Goal: Task Accomplishment & Management: Use online tool/utility

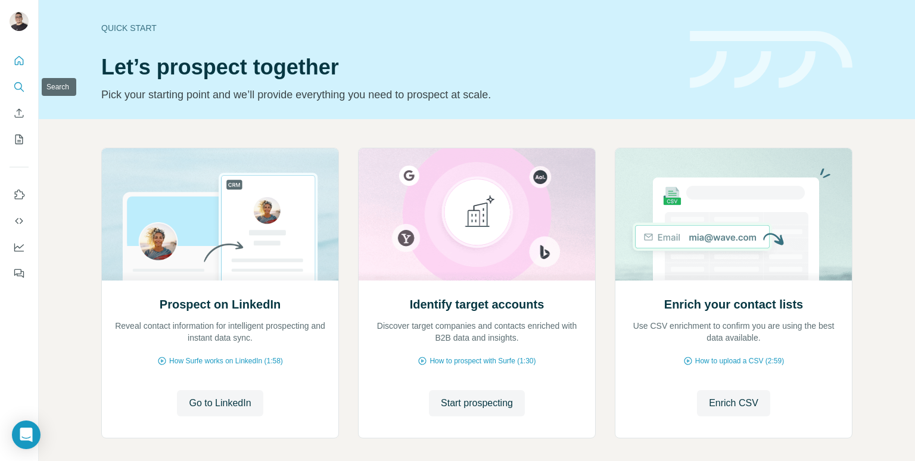
click at [21, 86] on icon "Search" at bounding box center [18, 86] width 8 height 8
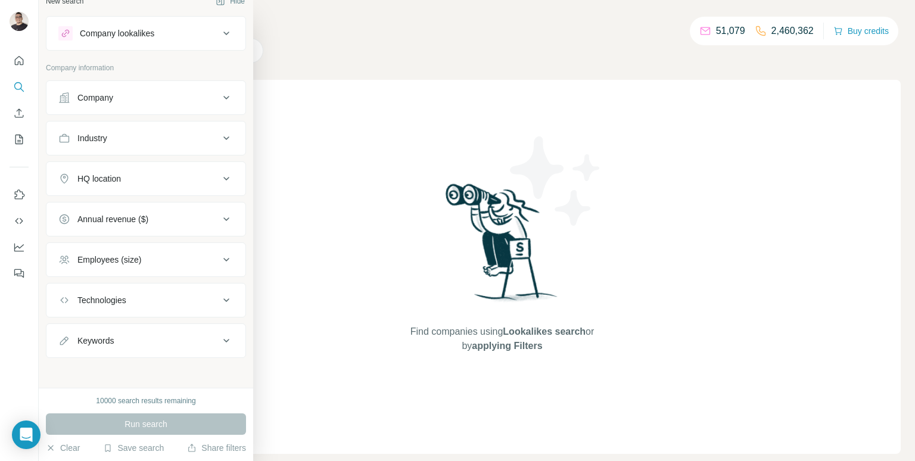
scroll to position [17, 0]
click at [179, 94] on div "Company" at bounding box center [138, 96] width 161 height 12
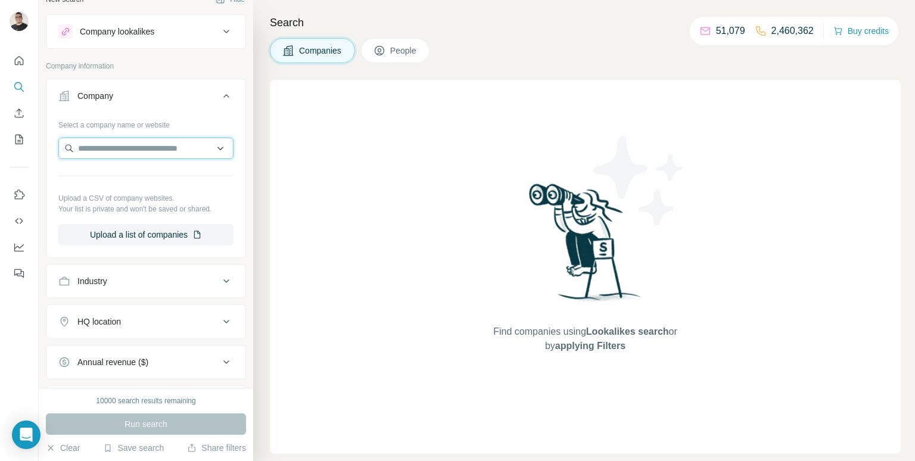
click at [124, 149] on input "text" at bounding box center [145, 148] width 175 height 21
paste input "**********"
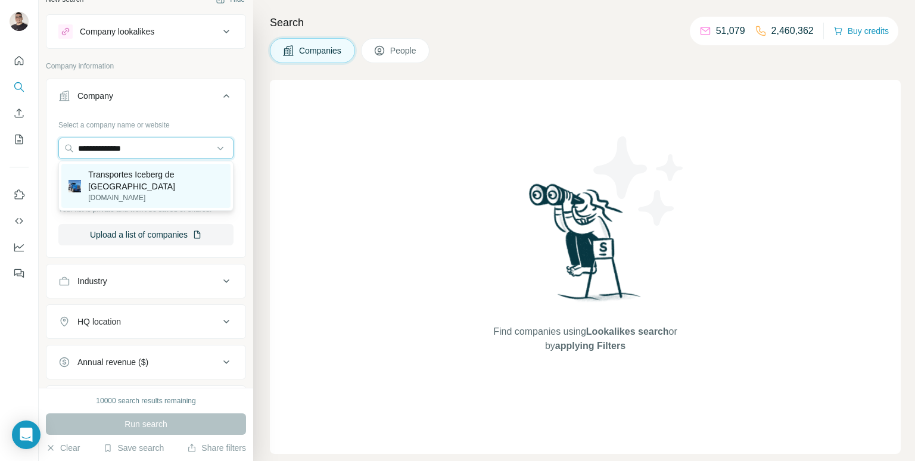
type input "**********"
click at [154, 185] on p "Transportes Iceberg de [GEOGRAPHIC_DATA]" at bounding box center [155, 181] width 135 height 24
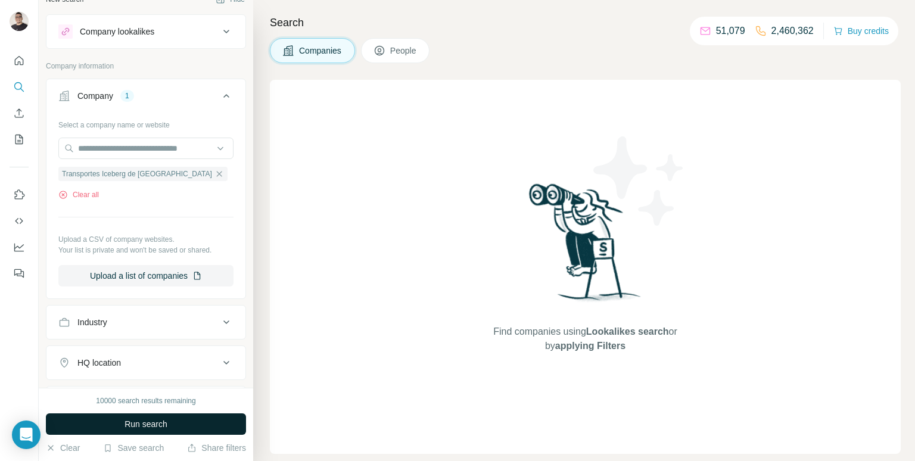
click at [158, 423] on span "Run search" at bounding box center [145, 424] width 43 height 12
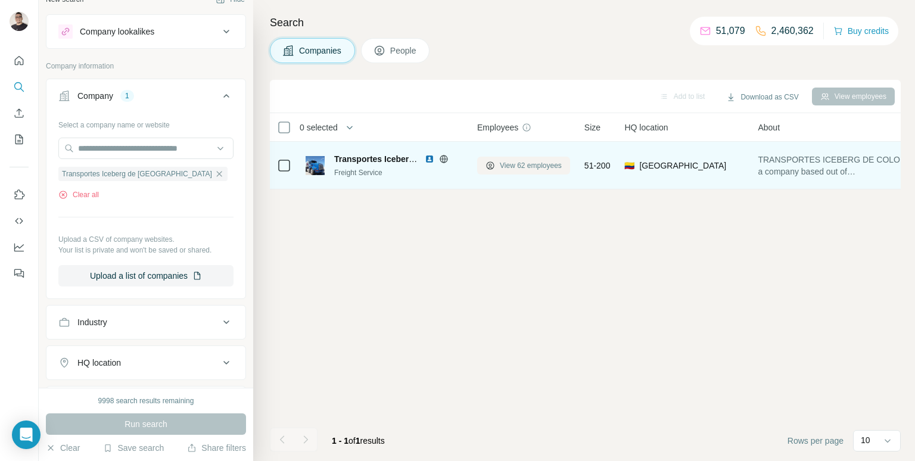
click at [544, 168] on span "View 62 employees" at bounding box center [531, 165] width 62 height 11
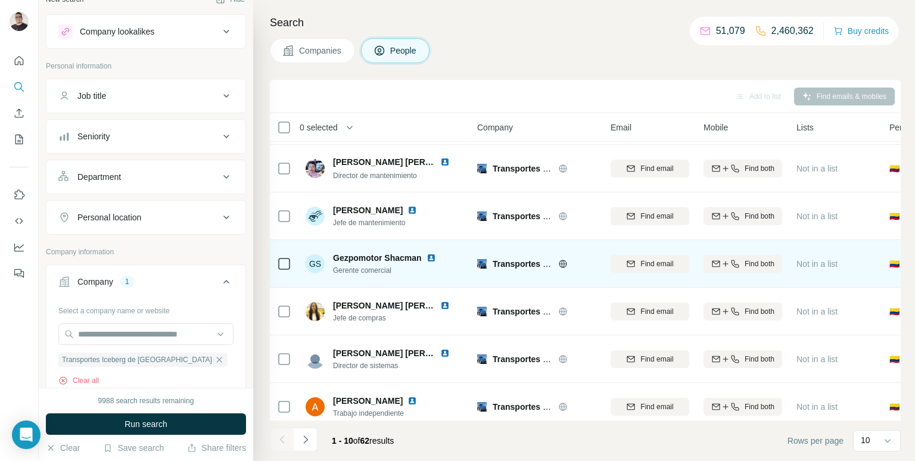
scroll to position [55, 0]
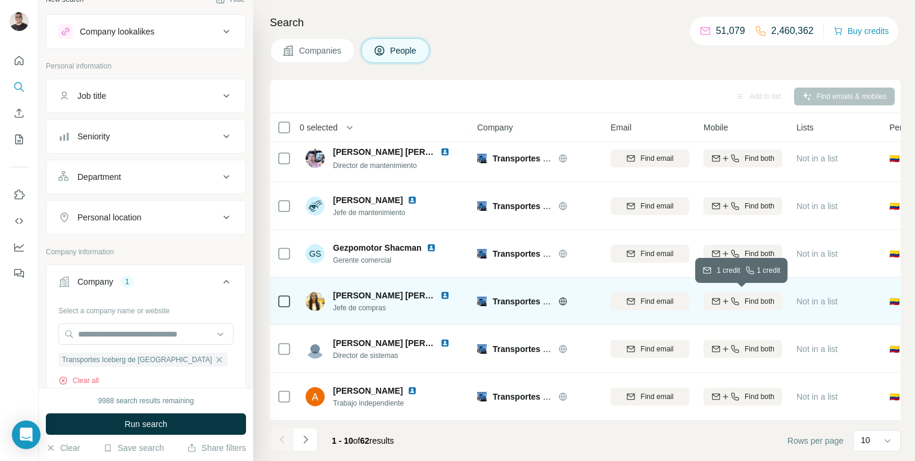
click at [745, 301] on span "Find both" at bounding box center [759, 301] width 30 height 11
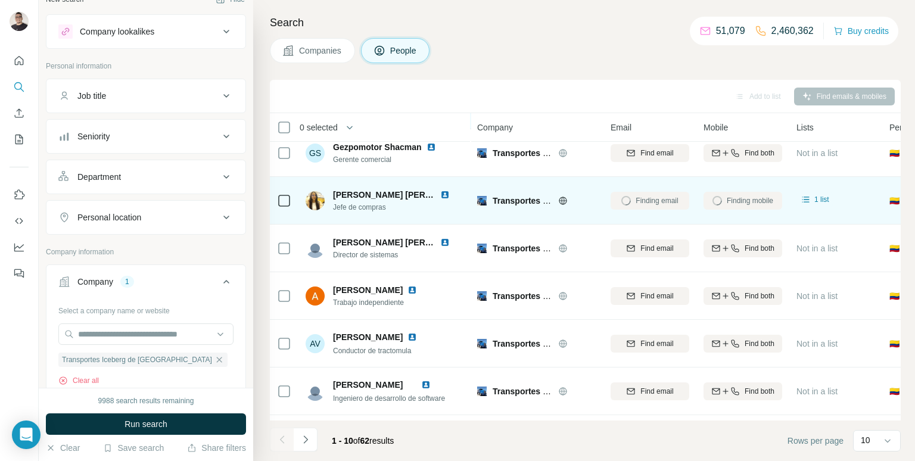
scroll to position [158, 0]
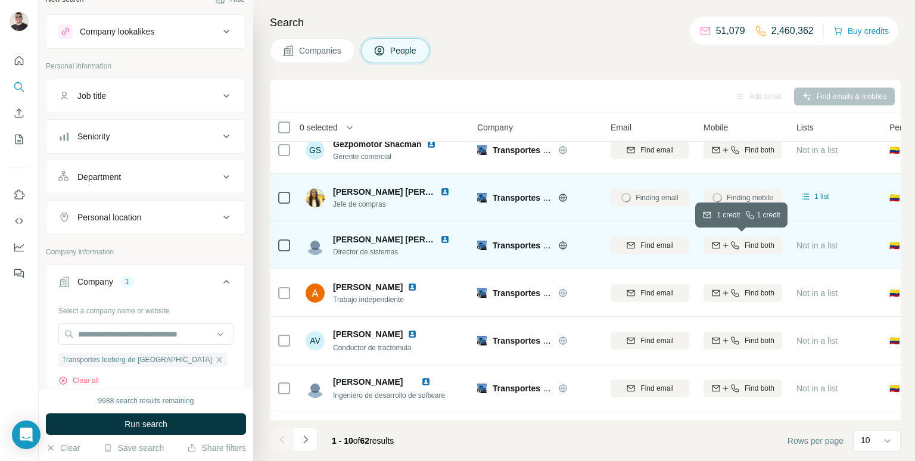
click at [765, 247] on span "Find both" at bounding box center [759, 245] width 30 height 11
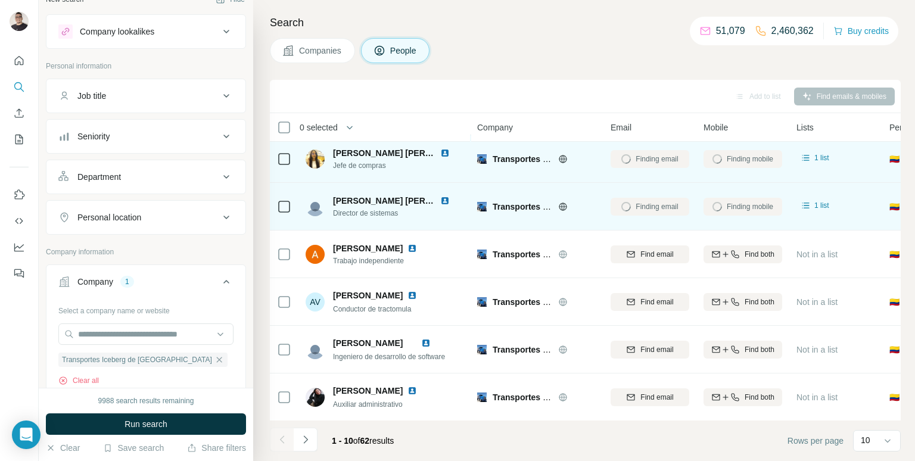
scroll to position [198, 0]
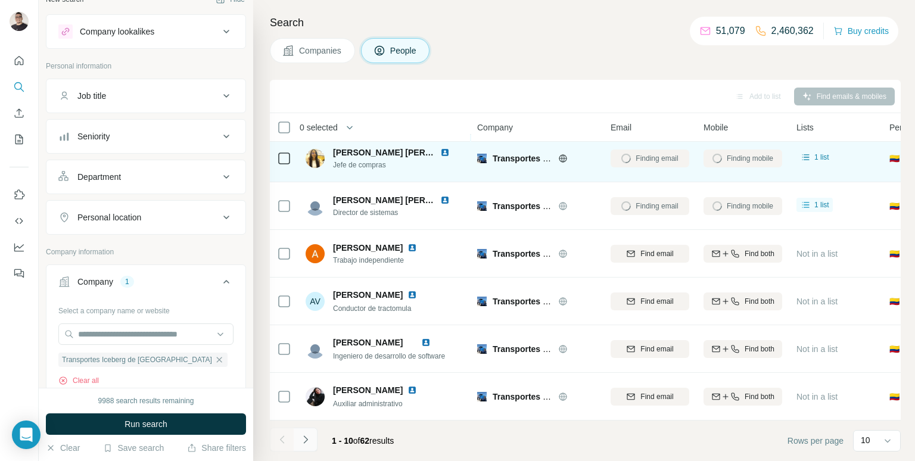
click at [304, 437] on icon "Navigate to next page" at bounding box center [306, 439] width 12 height 12
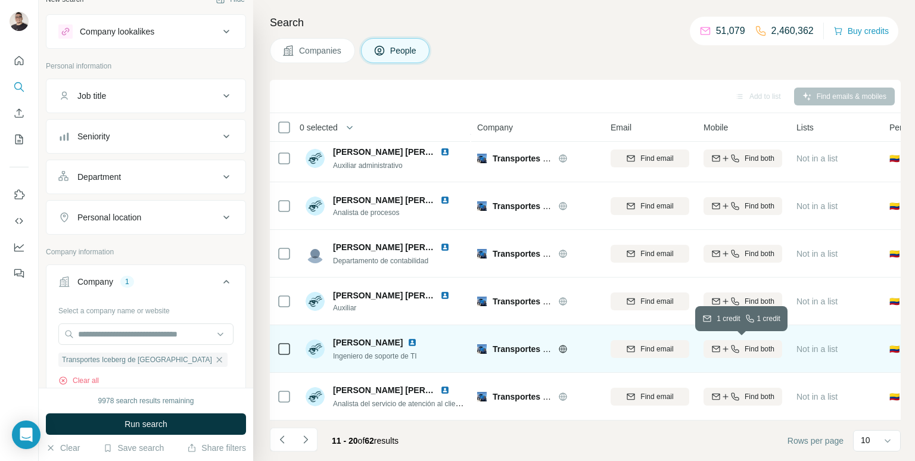
click at [726, 341] on button "Find both" at bounding box center [742, 349] width 79 height 18
click at [270, 448] on button "Navigate to previous page" at bounding box center [282, 440] width 24 height 24
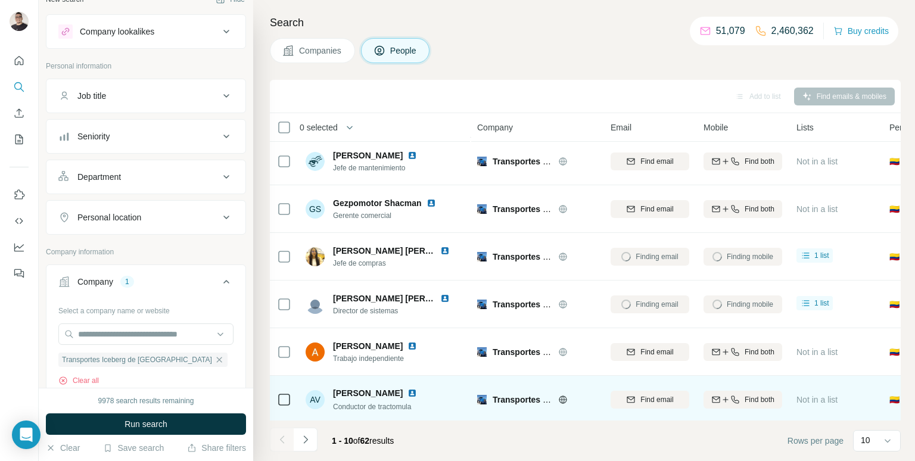
scroll to position [0, 0]
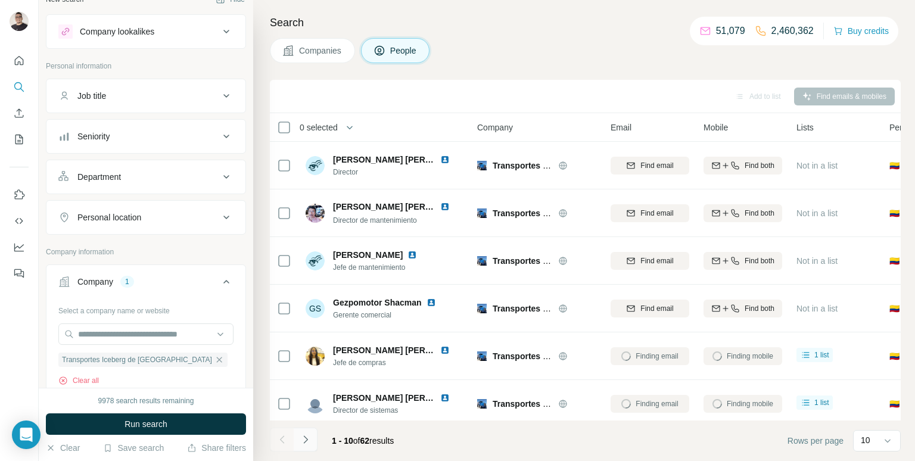
click at [310, 445] on icon "Navigate to next page" at bounding box center [306, 439] width 12 height 12
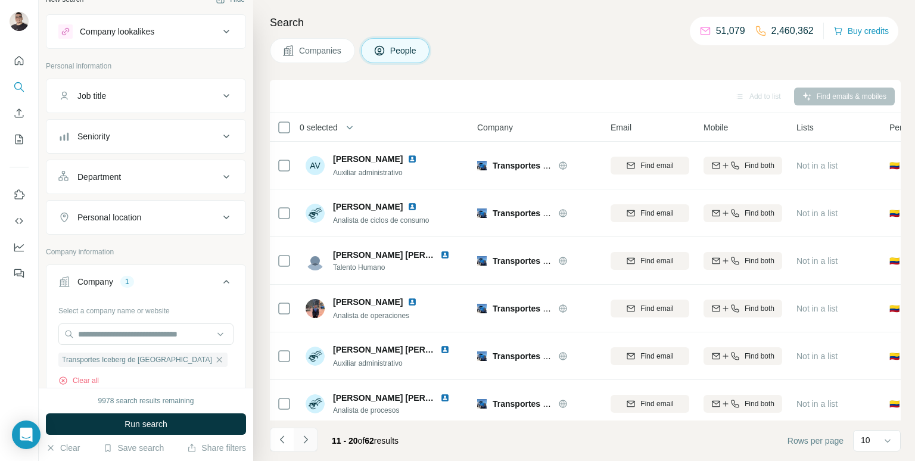
click at [310, 445] on icon "Navigate to next page" at bounding box center [306, 439] width 12 height 12
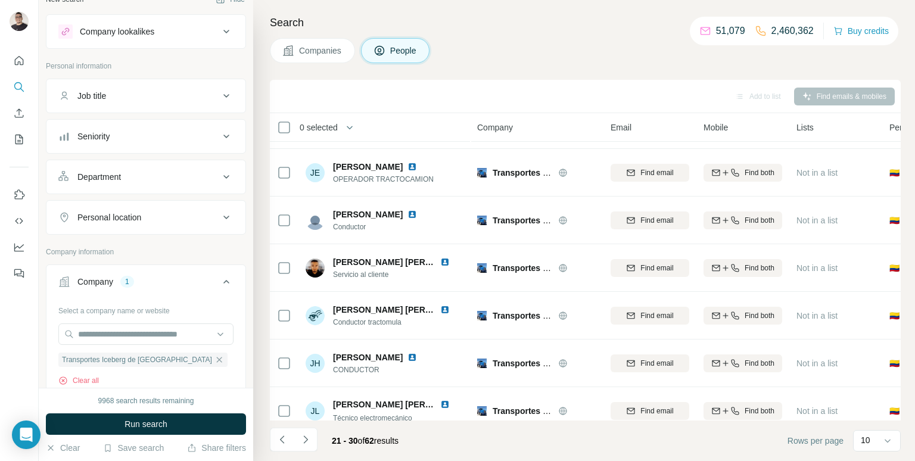
scroll to position [198, 0]
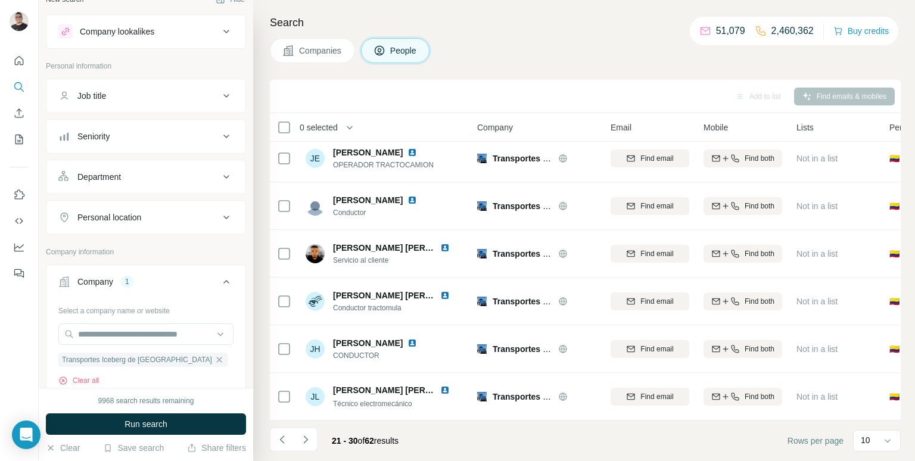
click at [319, 440] on div "21 - 30 of 62 results" at bounding box center [339, 441] width 138 height 26
click at [310, 437] on icon "Navigate to next page" at bounding box center [306, 439] width 12 height 12
click at [316, 443] on button "Navigate to next page" at bounding box center [306, 440] width 24 height 24
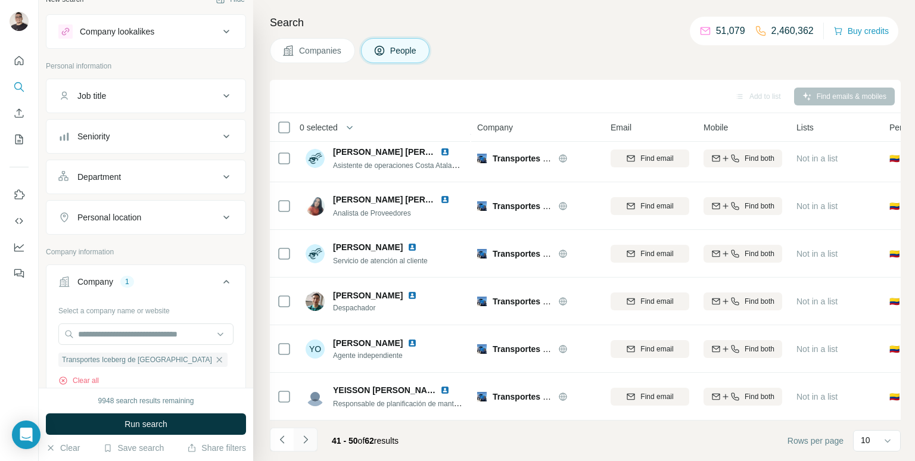
click at [308, 441] on icon "Navigate to next page" at bounding box center [306, 439] width 12 height 12
click at [304, 435] on icon "Navigate to next page" at bounding box center [306, 439] width 12 height 12
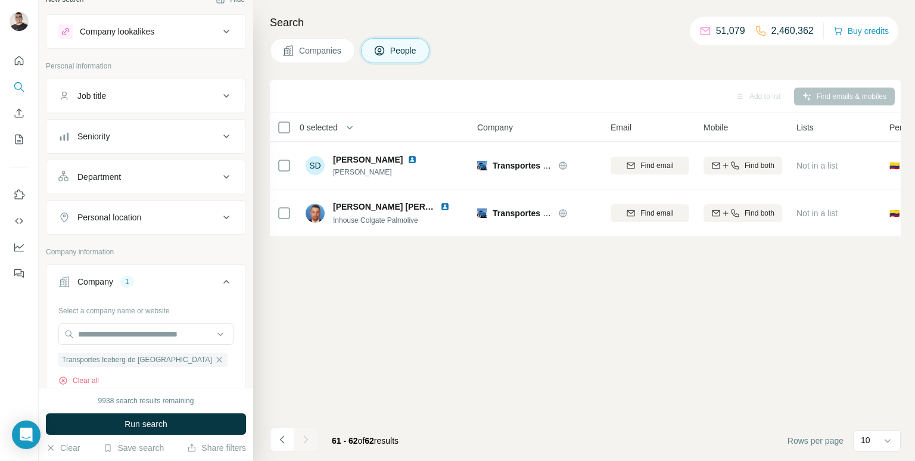
scroll to position [0, 0]
click at [282, 434] on icon "Navigate to previous page" at bounding box center [282, 439] width 12 height 12
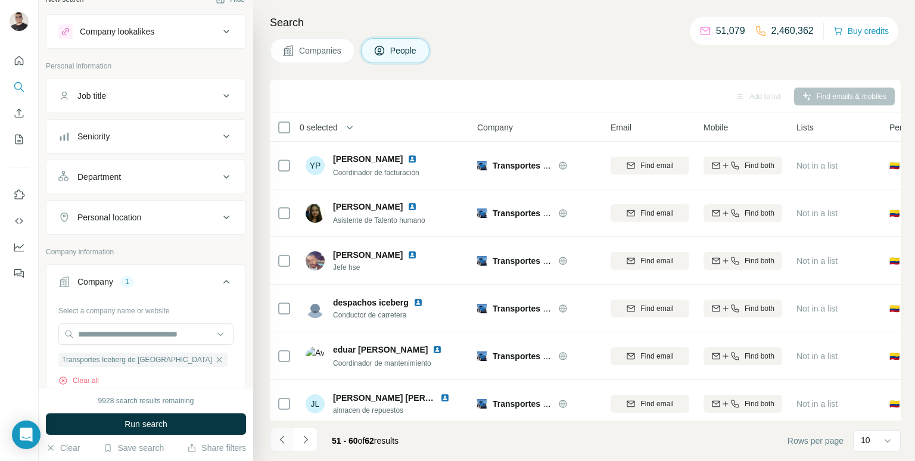
click at [282, 434] on icon "Navigate to previous page" at bounding box center [282, 439] width 12 height 12
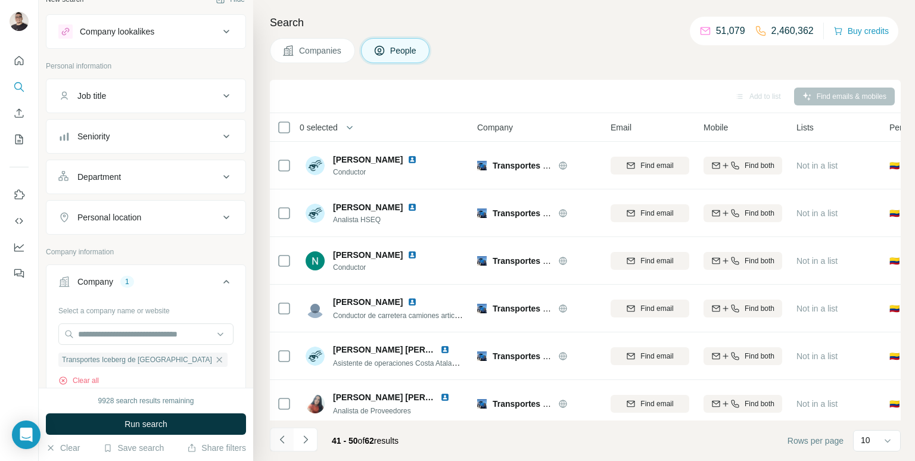
click at [282, 434] on icon "Navigate to previous page" at bounding box center [282, 439] width 12 height 12
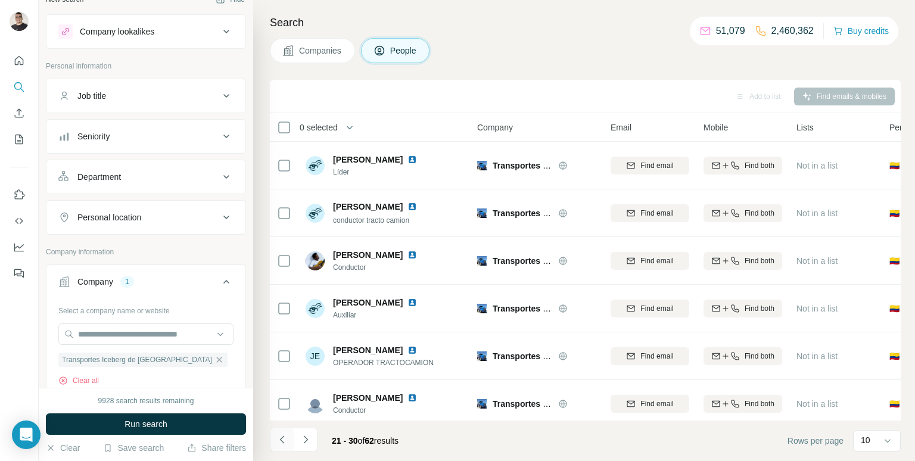
click at [282, 434] on icon "Navigate to previous page" at bounding box center [282, 439] width 12 height 12
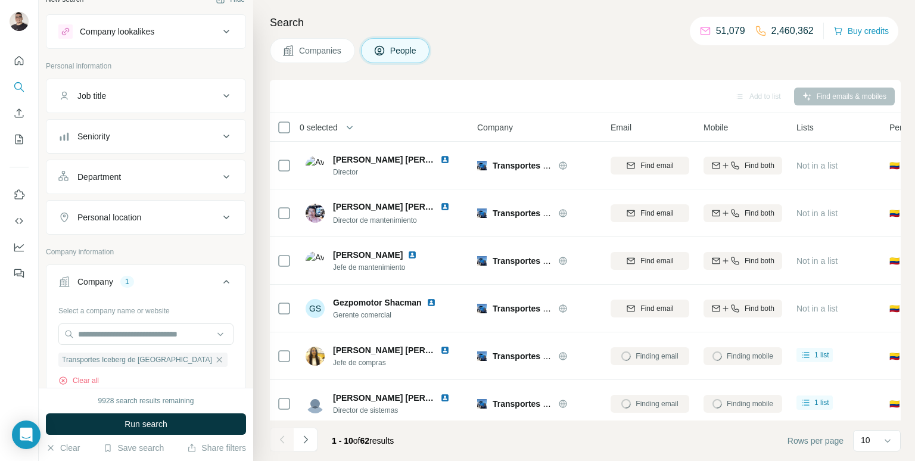
click at [282, 434] on div at bounding box center [282, 440] width 24 height 24
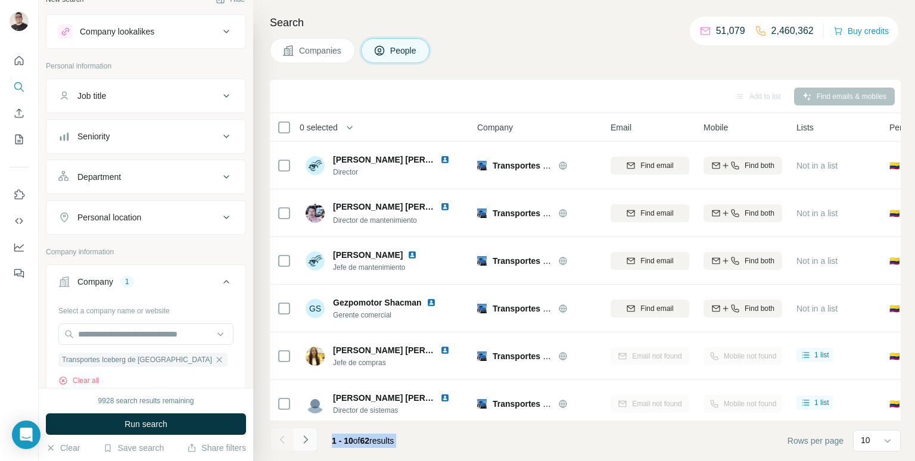
click at [297, 445] on button "Navigate to next page" at bounding box center [306, 440] width 24 height 24
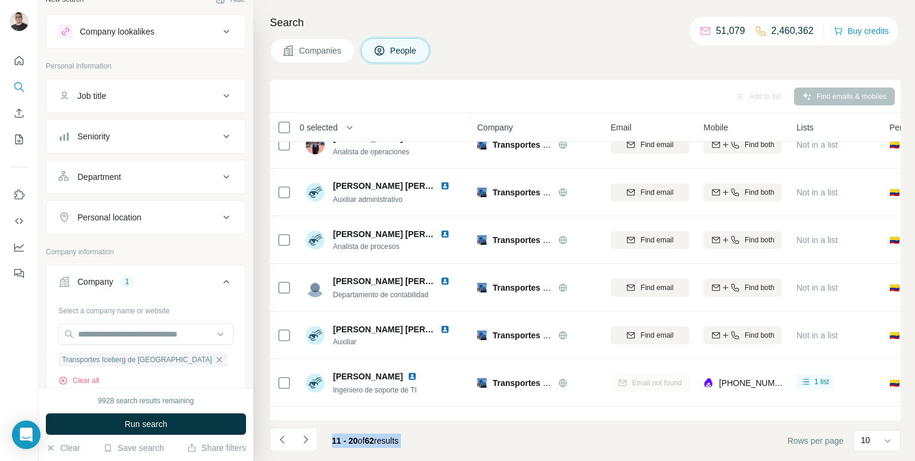
scroll to position [198, 0]
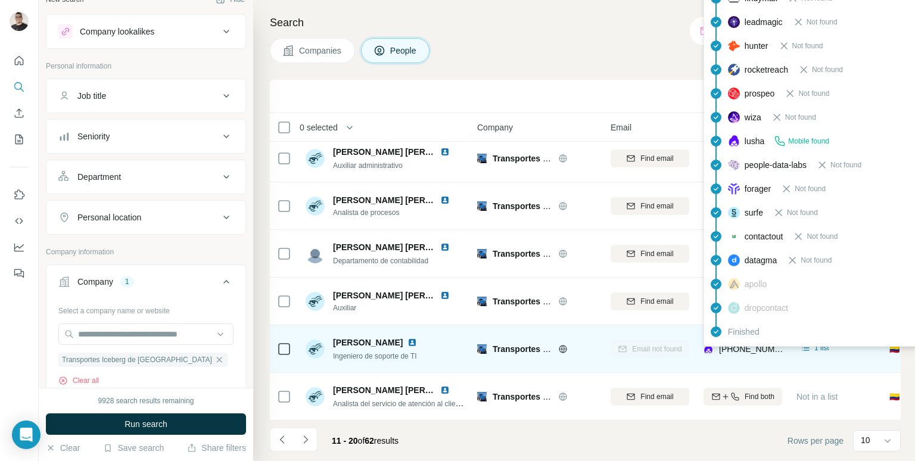
click at [725, 352] on span "[PHONE_NUMBER]" at bounding box center [756, 349] width 75 height 10
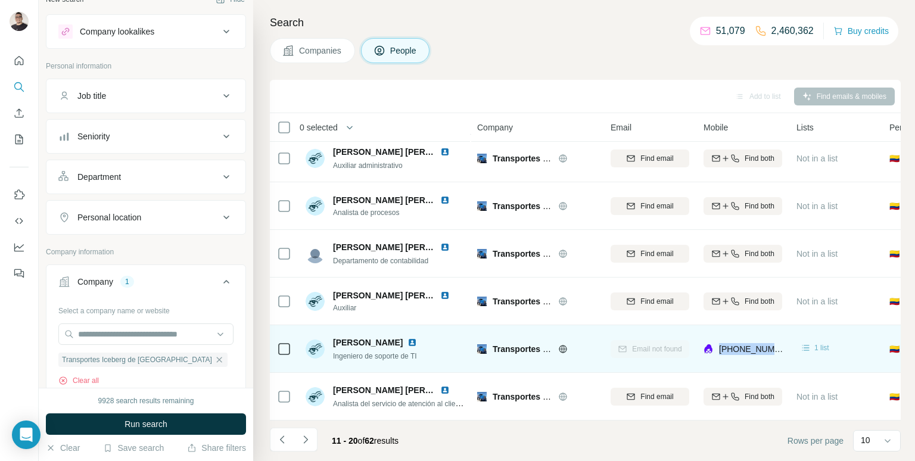
click at [814, 347] on span "1 list" at bounding box center [821, 347] width 15 height 11
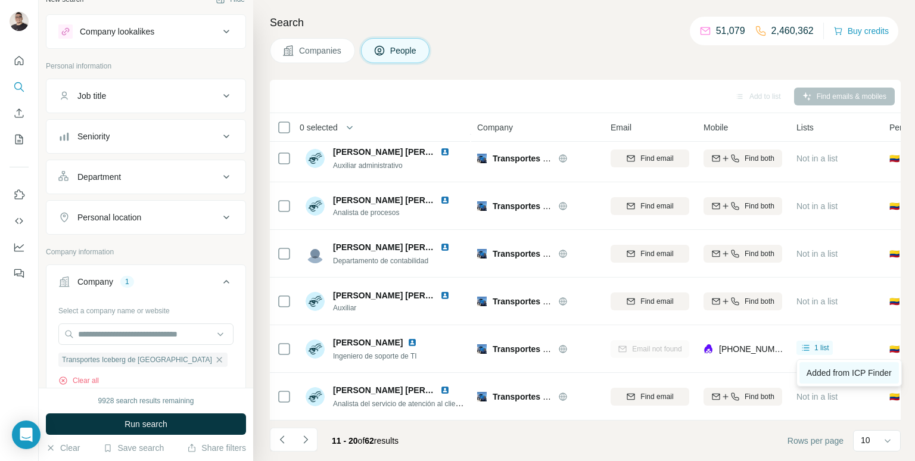
click at [829, 378] on span "Added from ICP Finder" at bounding box center [848, 373] width 85 height 10
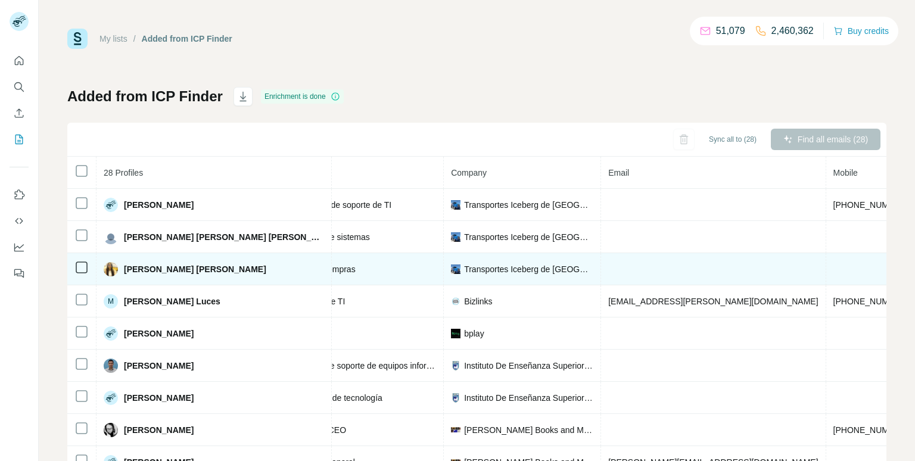
scroll to position [0, 248]
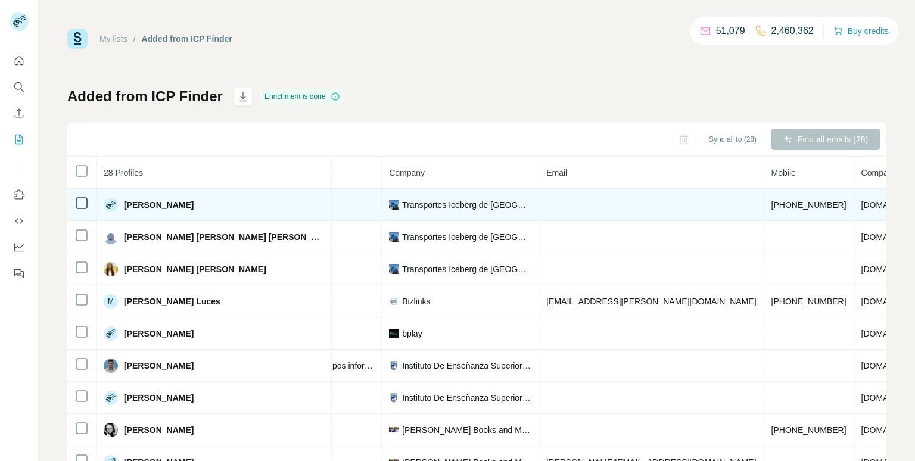
click at [771, 201] on span "[PHONE_NUMBER]" at bounding box center [808, 205] width 75 height 10
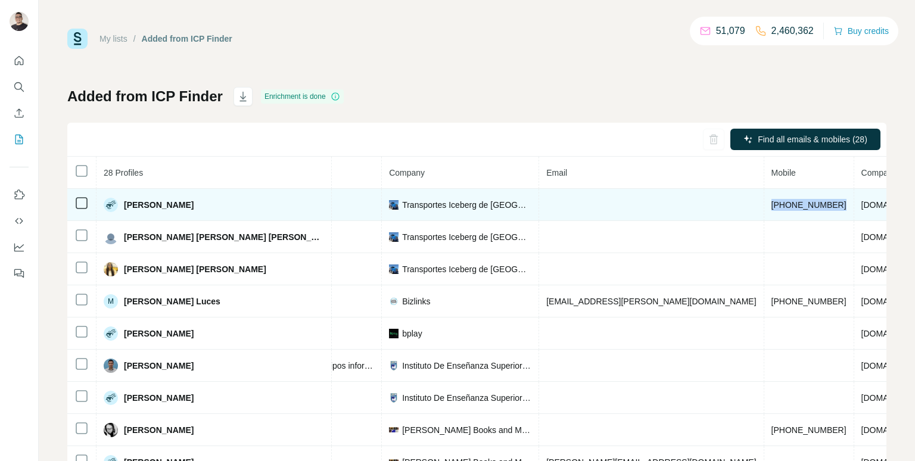
click at [771, 203] on span "[PHONE_NUMBER]" at bounding box center [808, 205] width 75 height 10
